Goal: Register for event/course

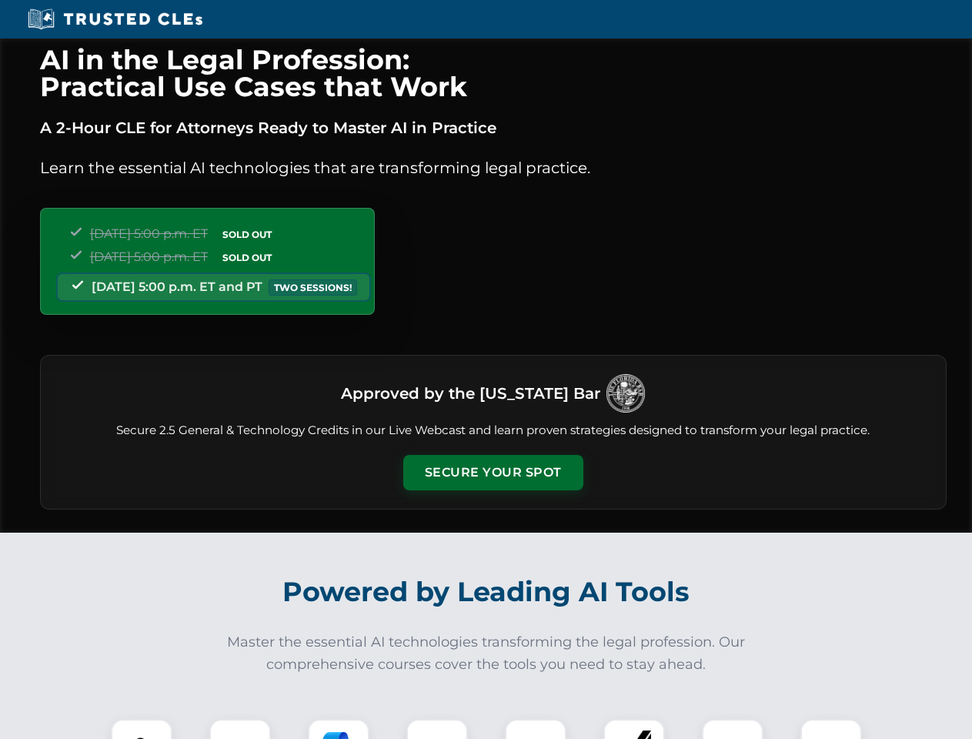
click at [493, 473] on button "Secure Your Spot" at bounding box center [493, 472] width 180 height 35
click at [142, 729] on img at bounding box center [141, 750] width 45 height 45
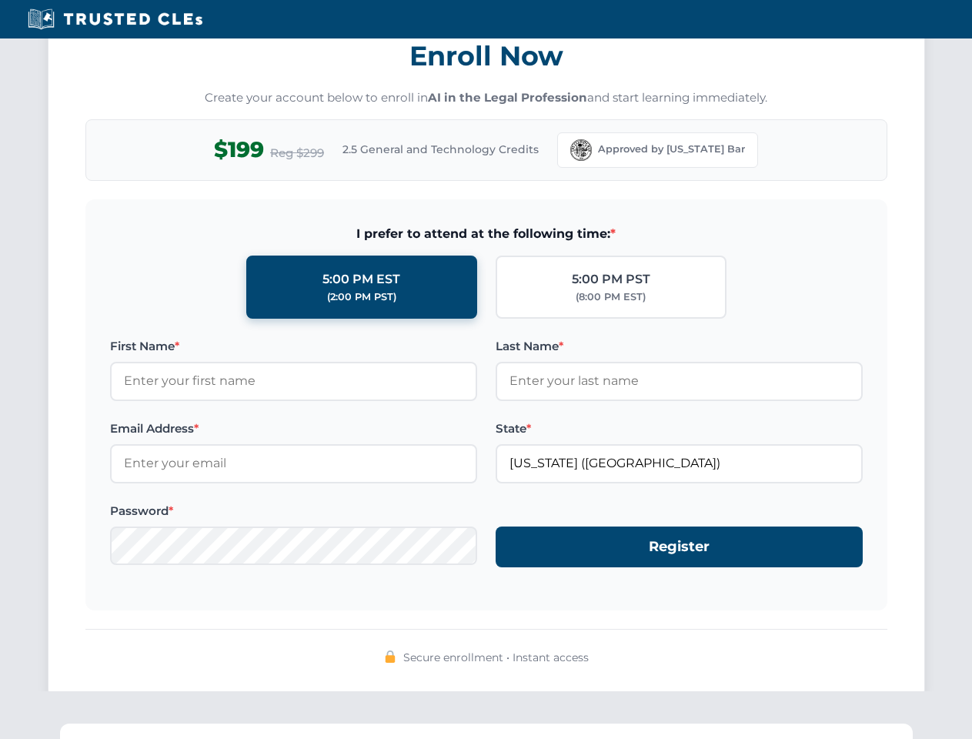
scroll to position [1511, 0]
